Goal: Obtain resource: Obtain resource

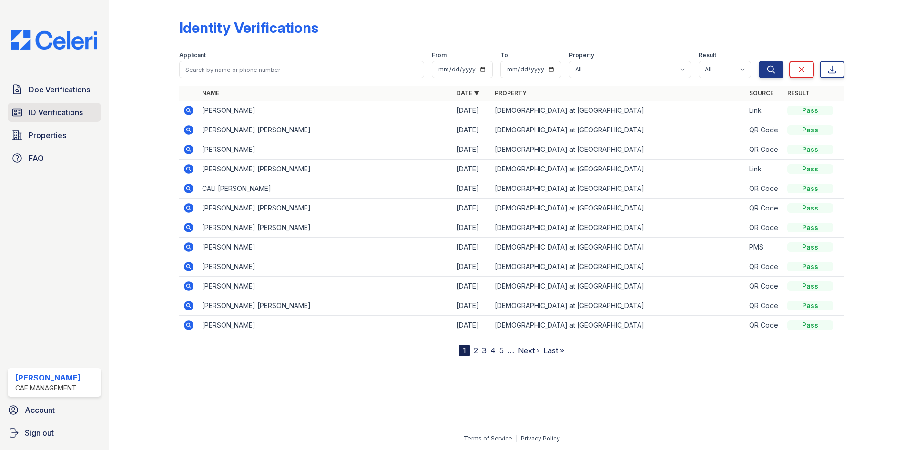
click at [54, 115] on span "ID Verifications" at bounding box center [56, 112] width 54 height 11
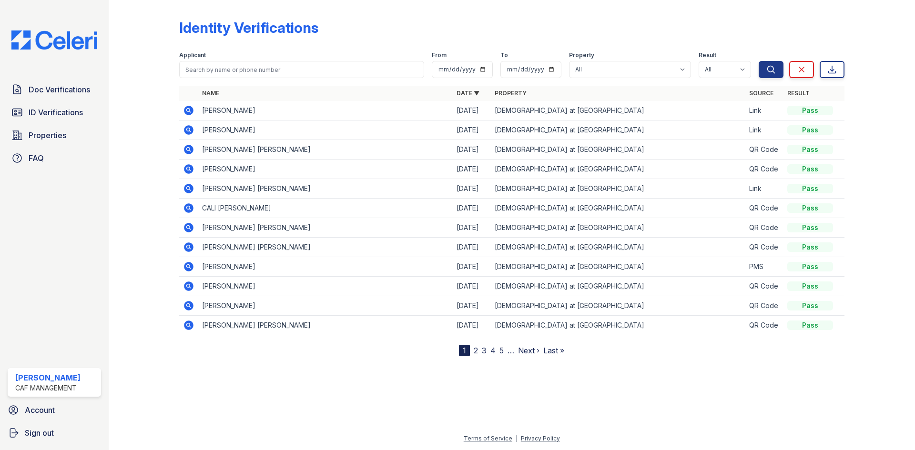
click at [188, 112] on icon at bounding box center [188, 110] width 11 height 11
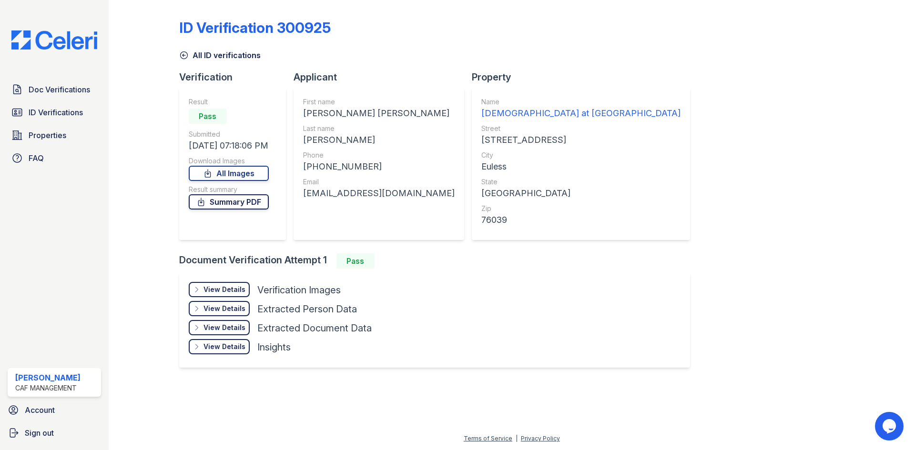
click at [243, 207] on link "Summary PDF" at bounding box center [229, 201] width 80 height 15
click at [187, 52] on icon at bounding box center [184, 56] width 10 height 10
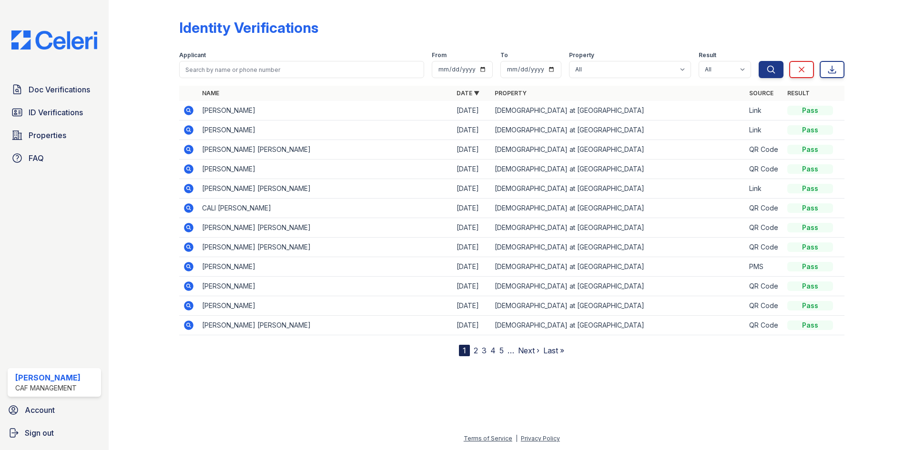
click at [186, 132] on icon at bounding box center [189, 130] width 10 height 10
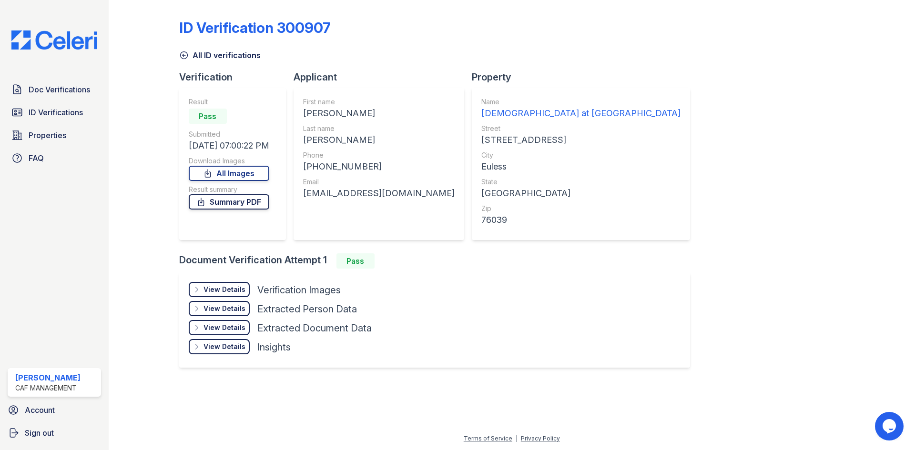
click at [240, 201] on link "Summary PDF" at bounding box center [229, 201] width 81 height 15
click at [190, 57] on link "All ID verifications" at bounding box center [219, 55] width 81 height 11
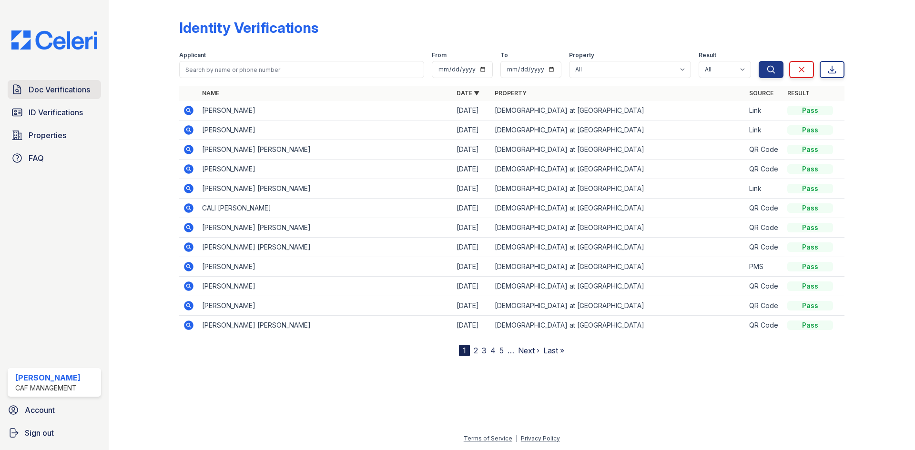
click at [49, 85] on span "Doc Verifications" at bounding box center [59, 89] width 61 height 11
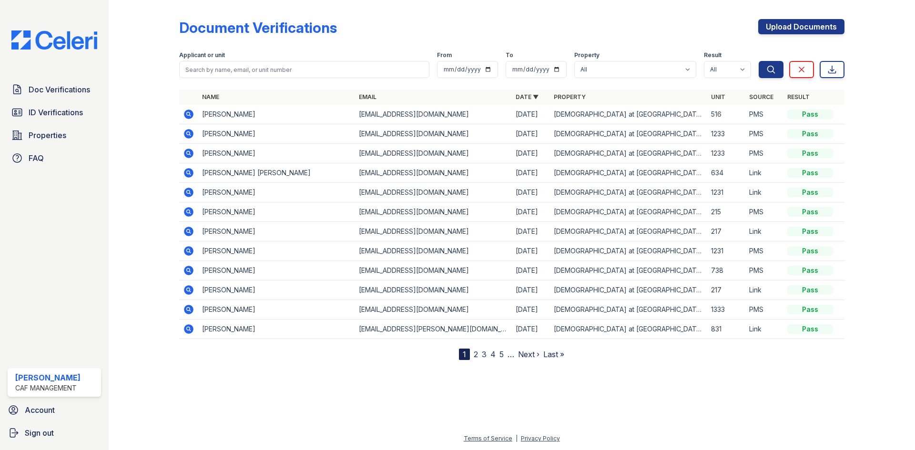
click at [186, 113] on icon at bounding box center [189, 115] width 10 height 10
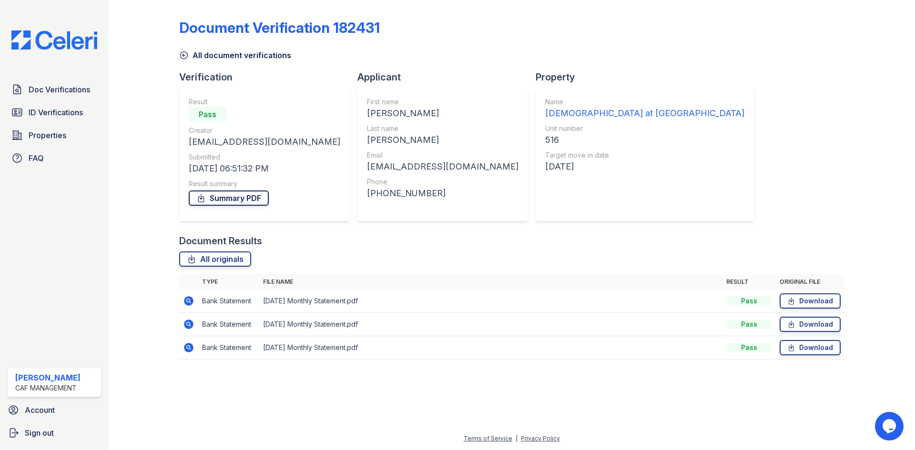
click at [218, 201] on link "Summary PDF" at bounding box center [229, 198] width 80 height 15
